Goal: Information Seeking & Learning: Understand process/instructions

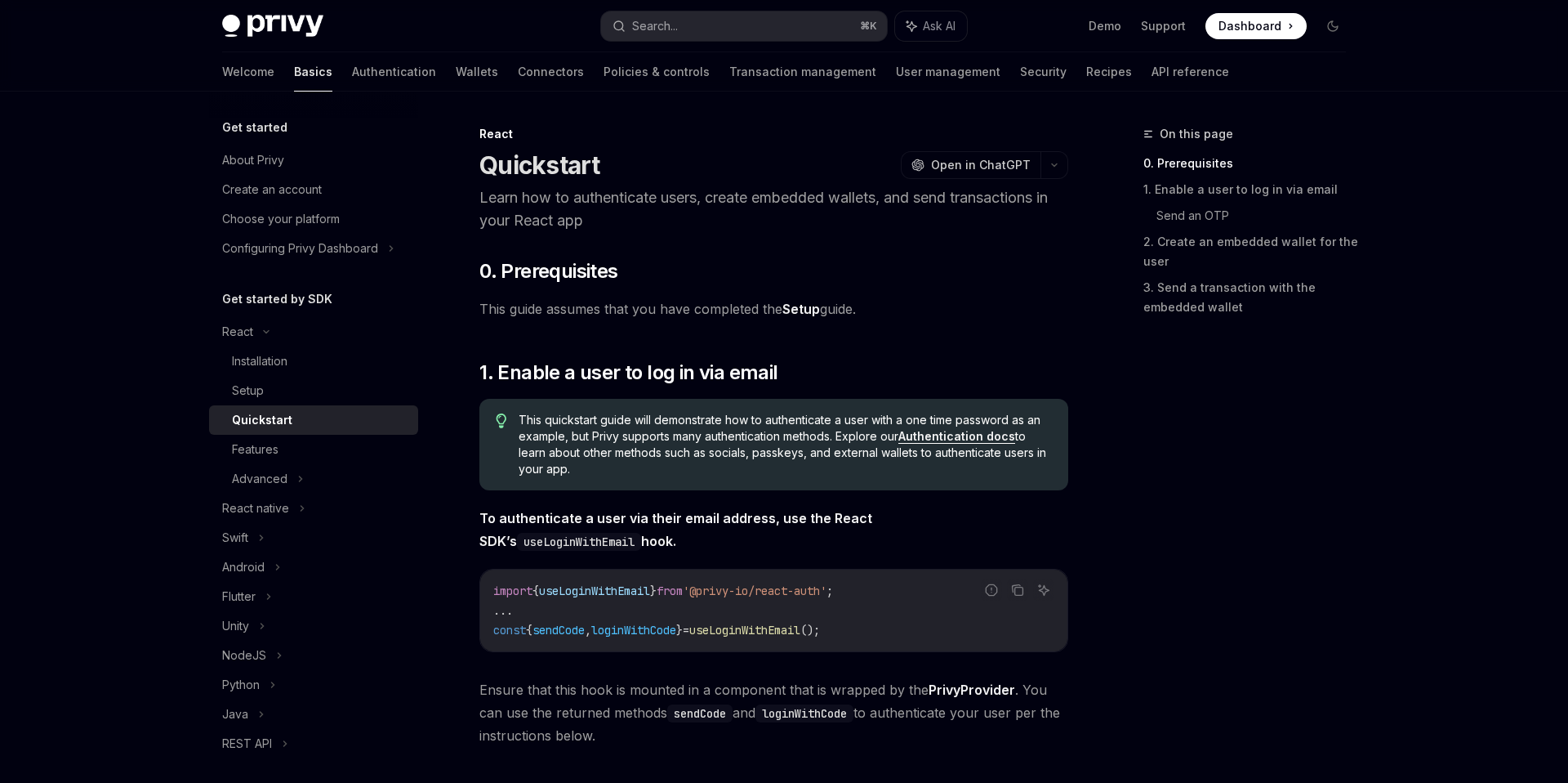
click at [259, 10] on div "Privy Docs home page Search... ⌘ K Ask AI Demo Support Dashboard Dashboard Sear…" at bounding box center [784, 26] width 1124 height 53
click at [259, 18] on img at bounding box center [273, 26] width 101 height 23
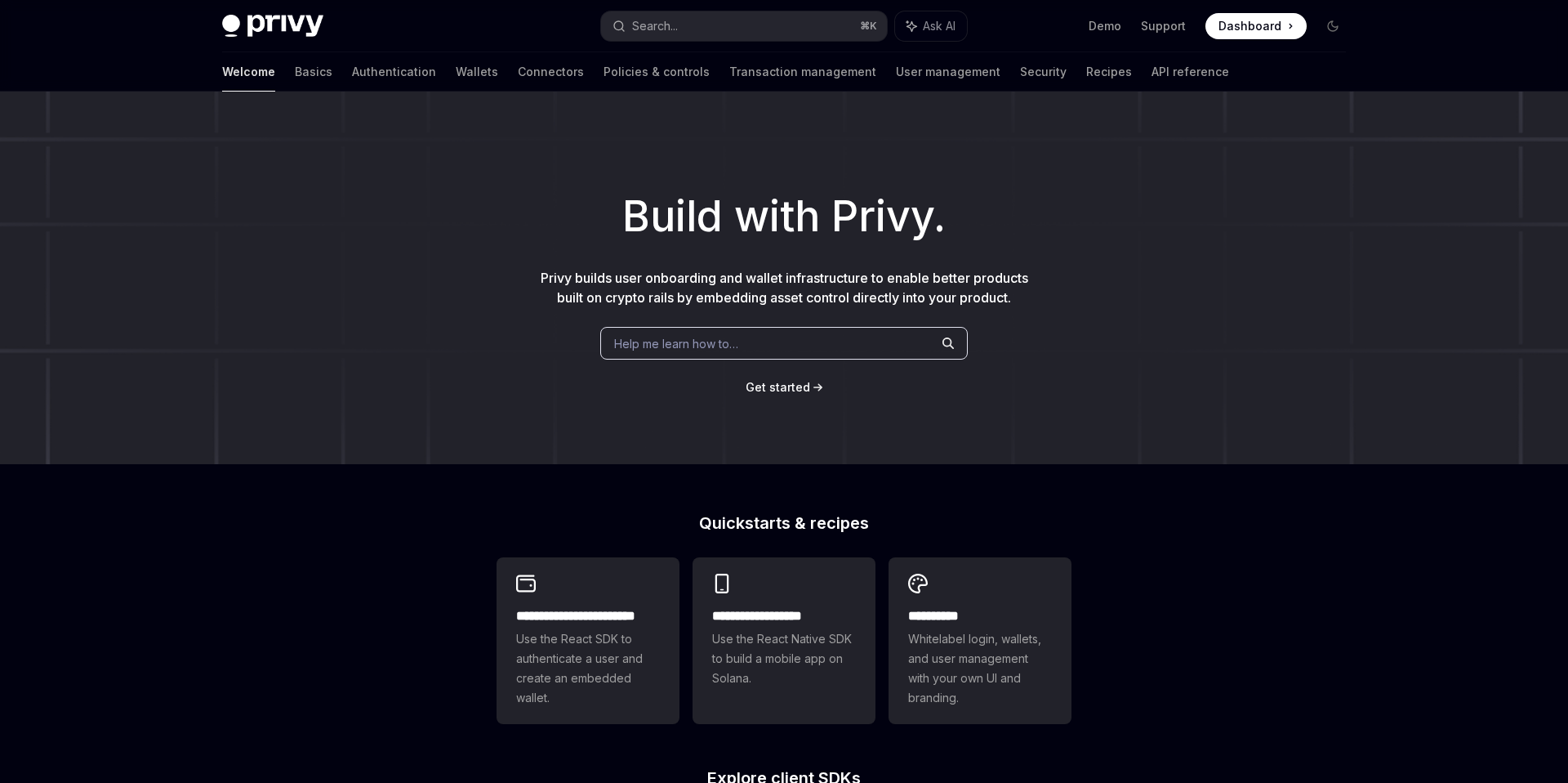
click at [667, 341] on span "Help me learn how to…" at bounding box center [677, 343] width 124 height 18
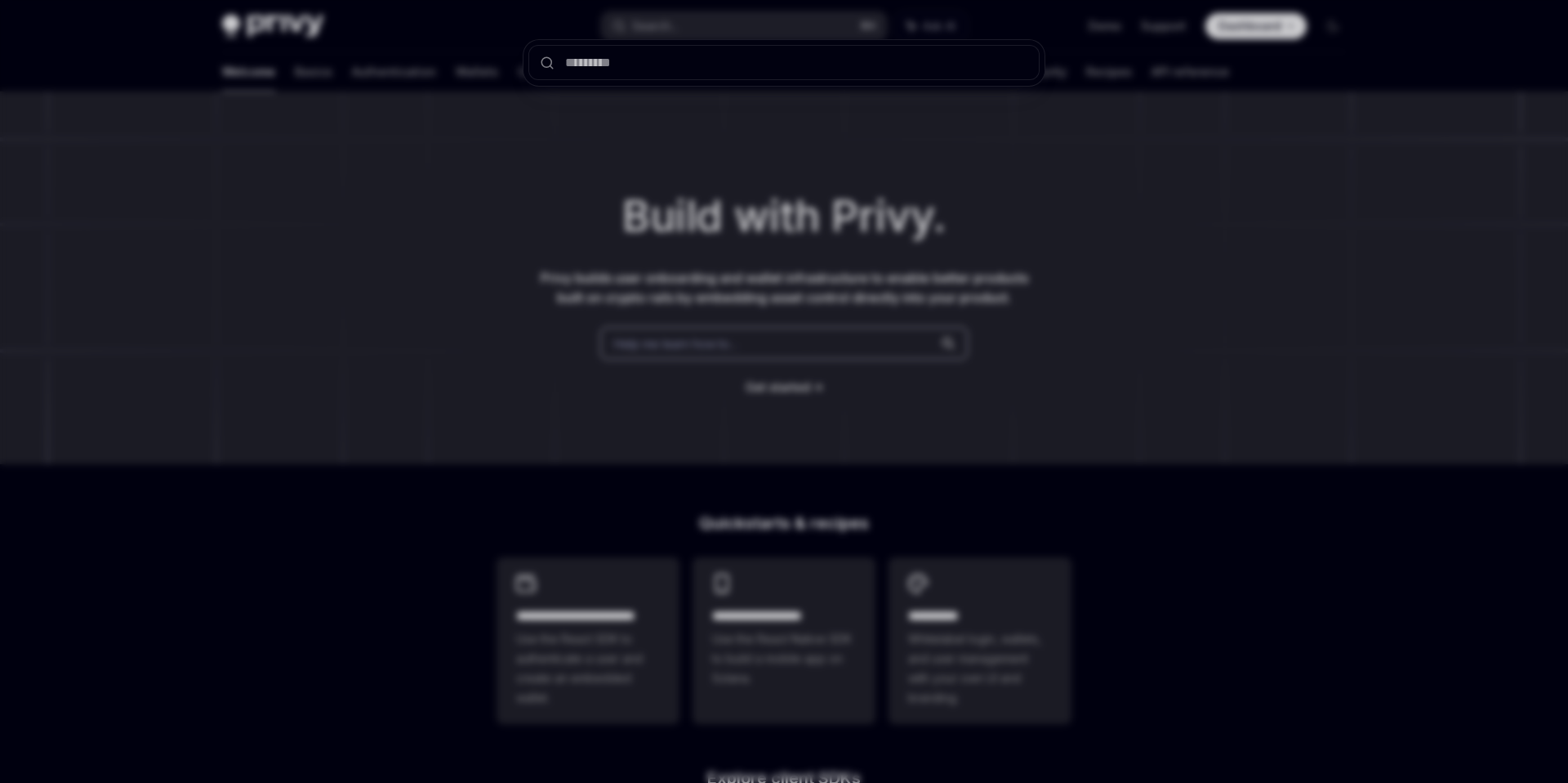
click at [441, 390] on div at bounding box center [784, 391] width 1568 height 783
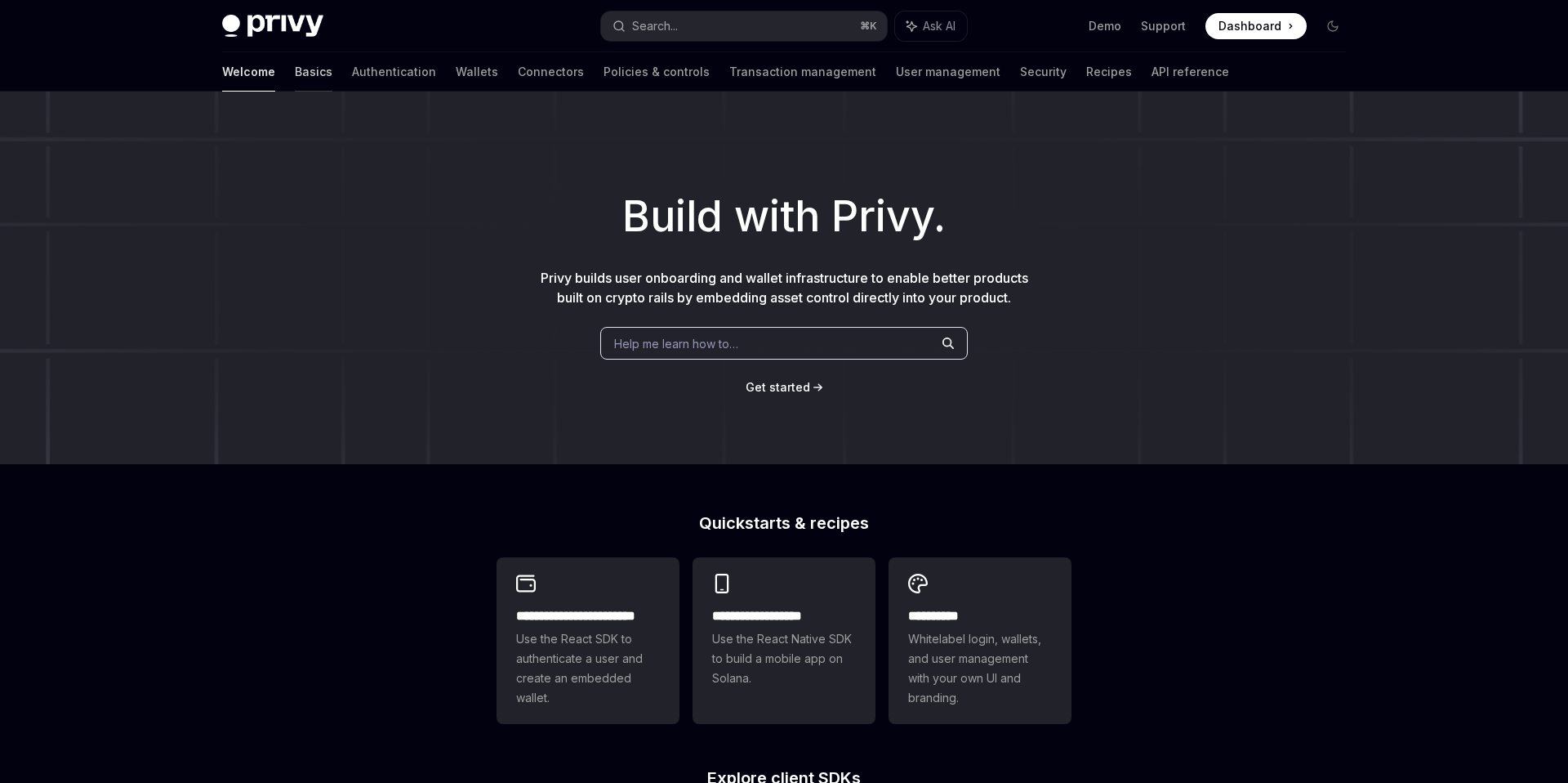
click at [295, 74] on link "Basics" at bounding box center [313, 72] width 38 height 39
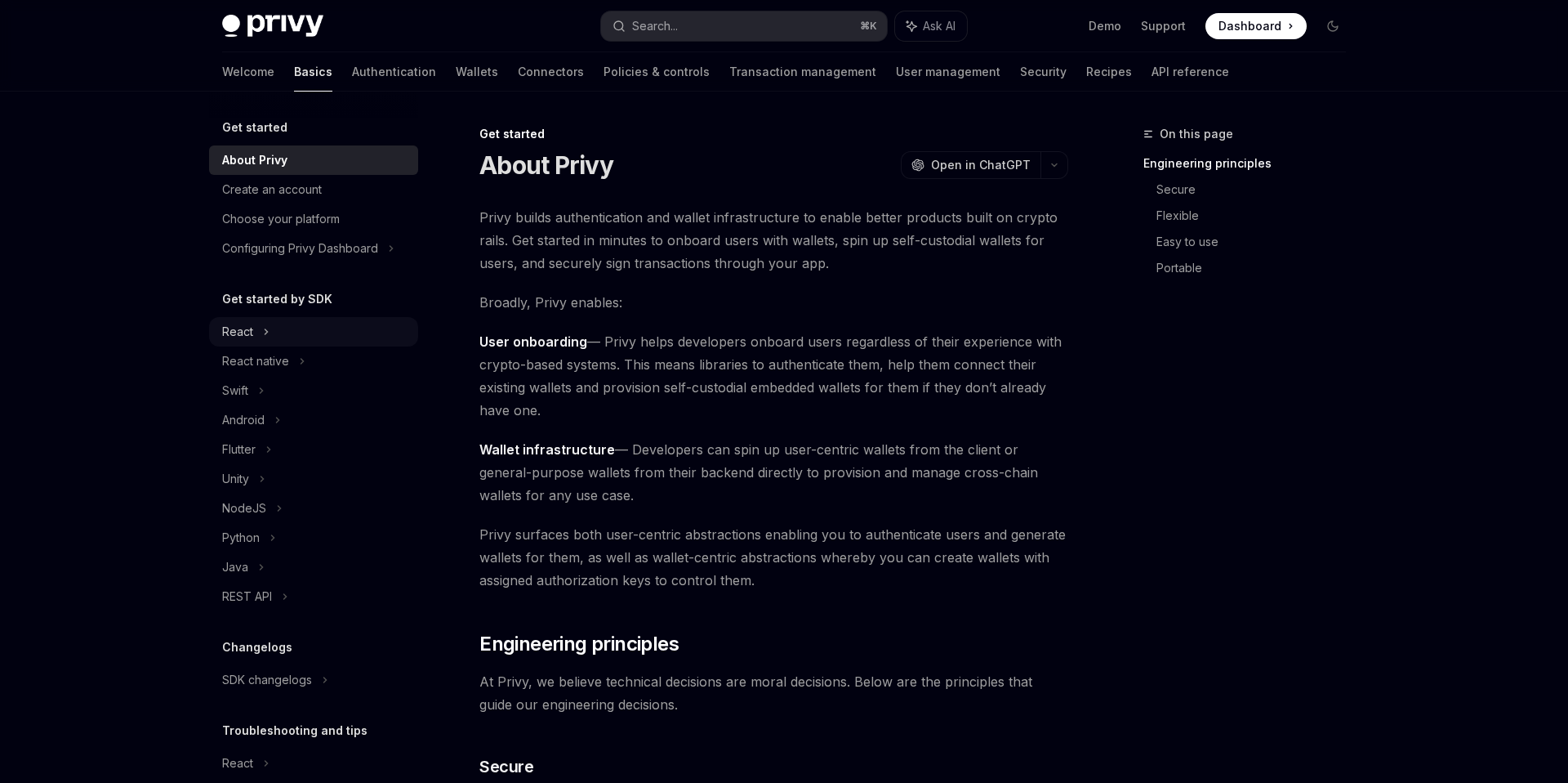
click at [275, 340] on div "React" at bounding box center [313, 332] width 209 height 29
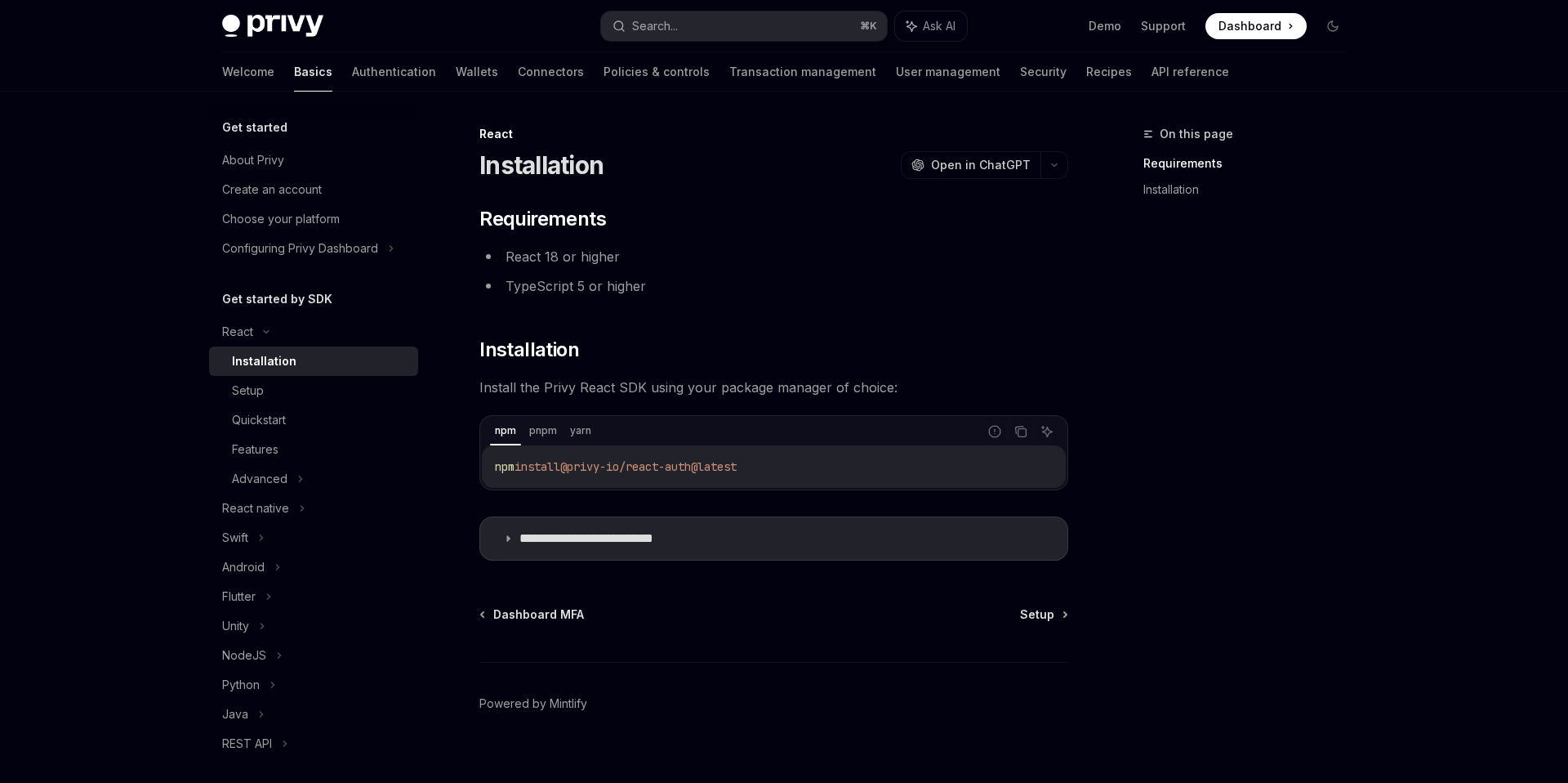
scroll to position [20, 0]
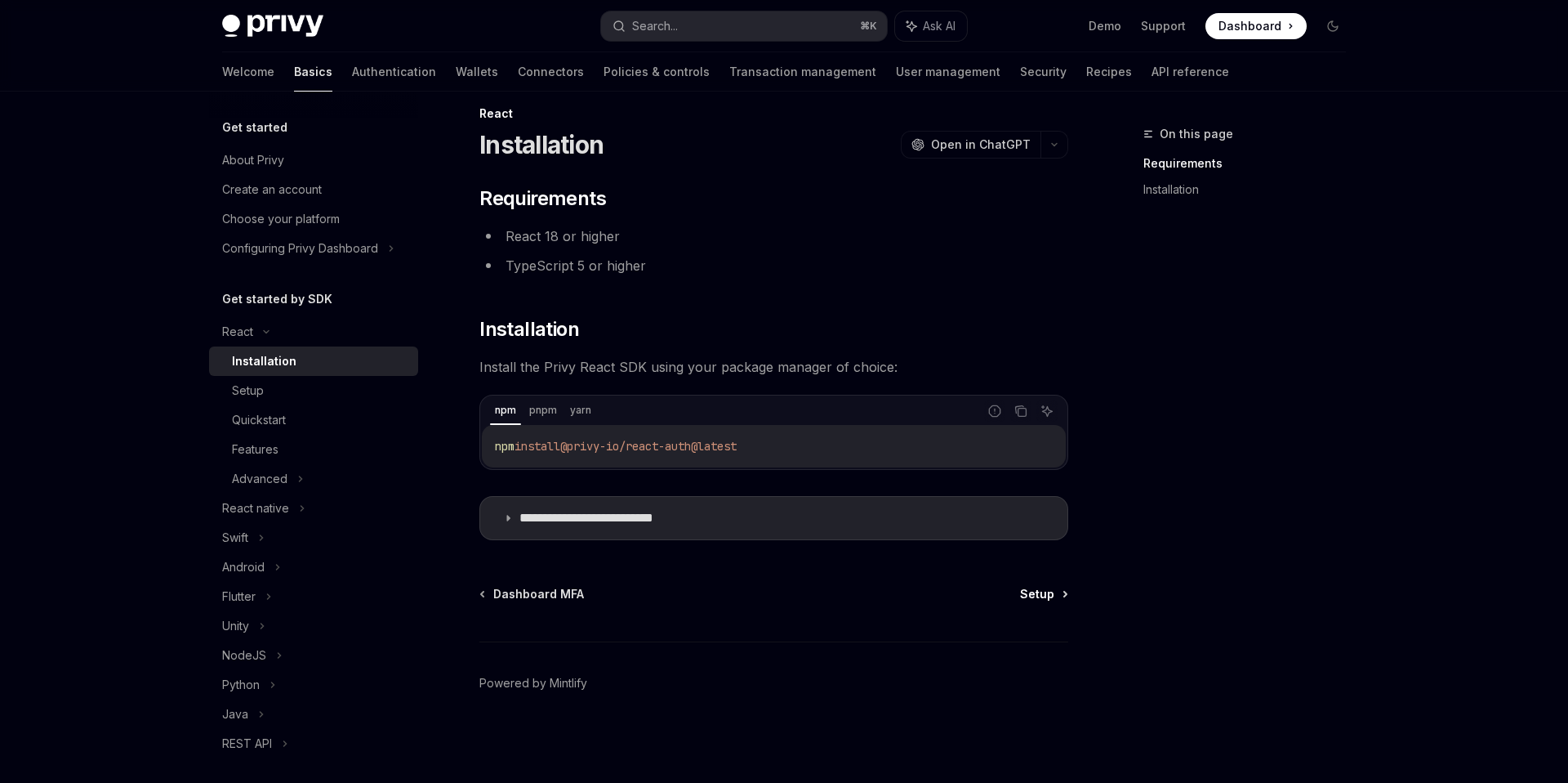
click at [1032, 592] on span "Setup" at bounding box center [1036, 593] width 34 height 17
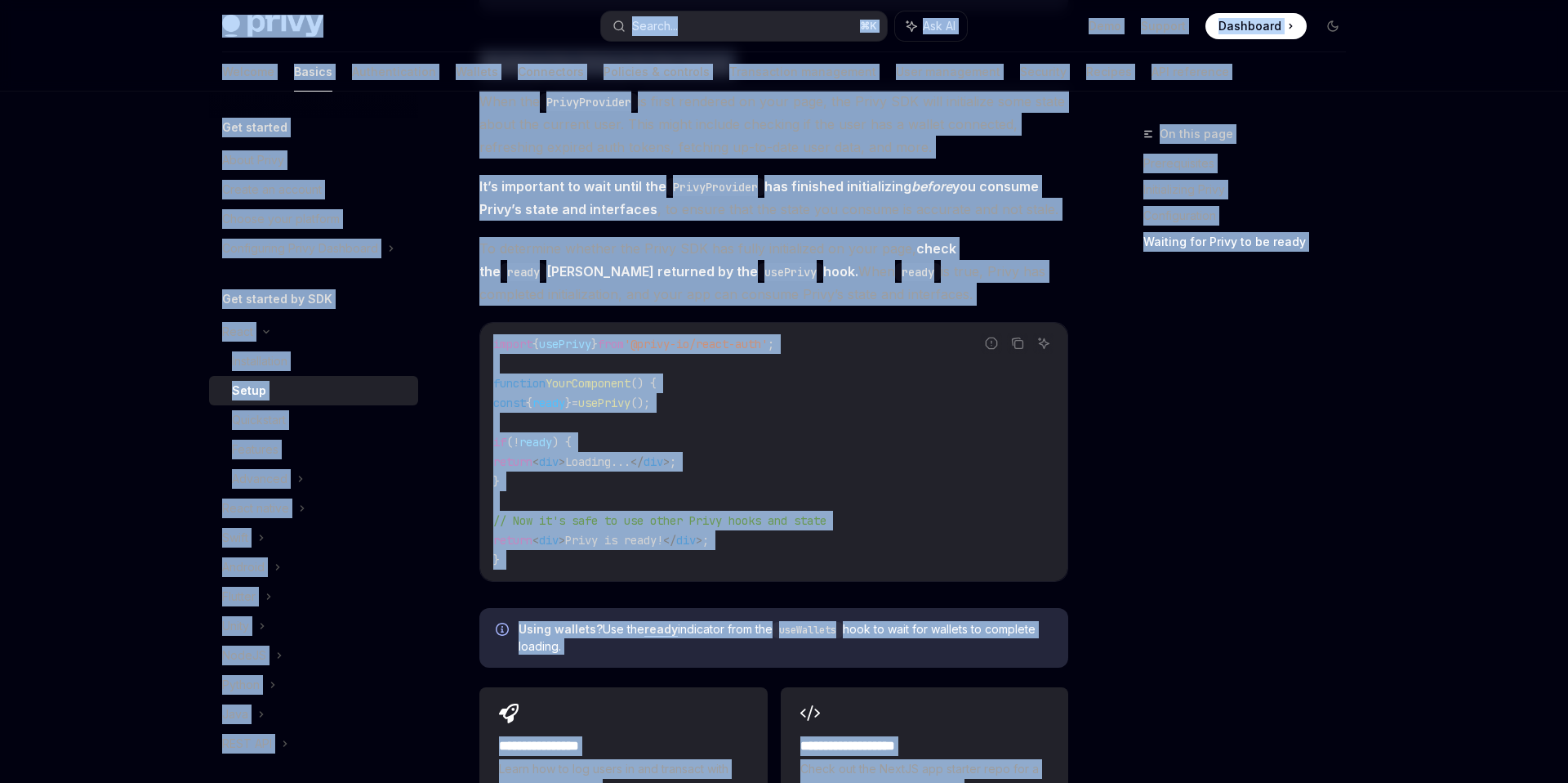
scroll to position [1603, 0]
copy div "Lorem Ipsu dolo sita Consec... ⌘ A Eli SE Doei Tempori Utlaboree Doloremag Aliq…"
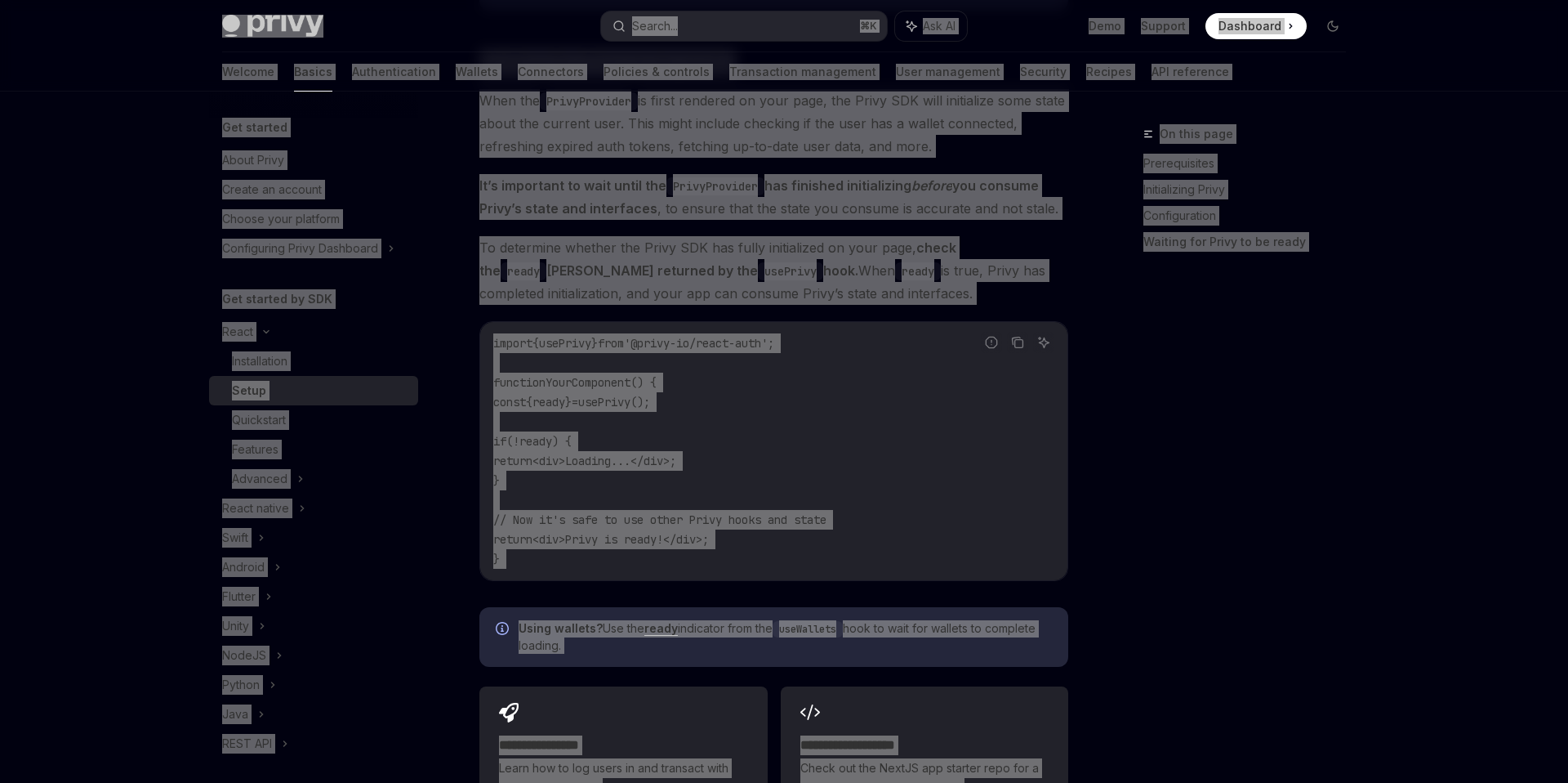
type textarea "*"
